Goal: Find contact information: Find contact information

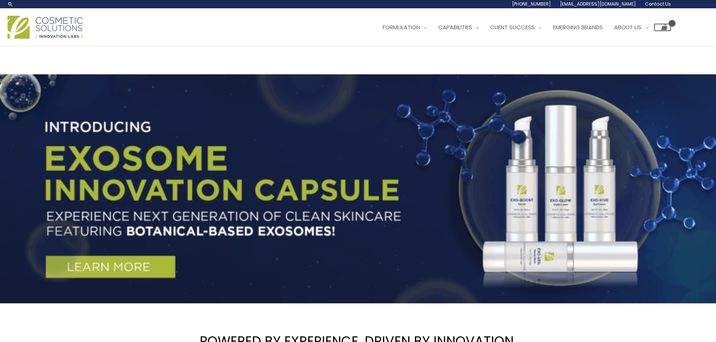
click at [657, 5] on span "Contact Us" at bounding box center [658, 4] width 26 height 6
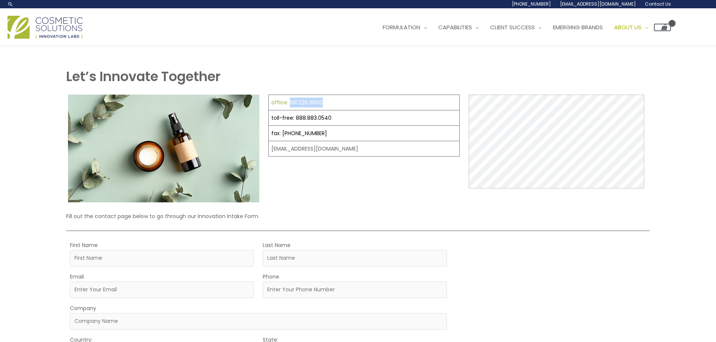
drag, startPoint x: 327, startPoint y: 101, endPoint x: 289, endPoint y: 102, distance: 38.0
click at [289, 102] on td "office: 561.226.8600" at bounding box center [364, 102] width 191 height 15
copy link "561.226.8600"
